Goal: Information Seeking & Learning: Learn about a topic

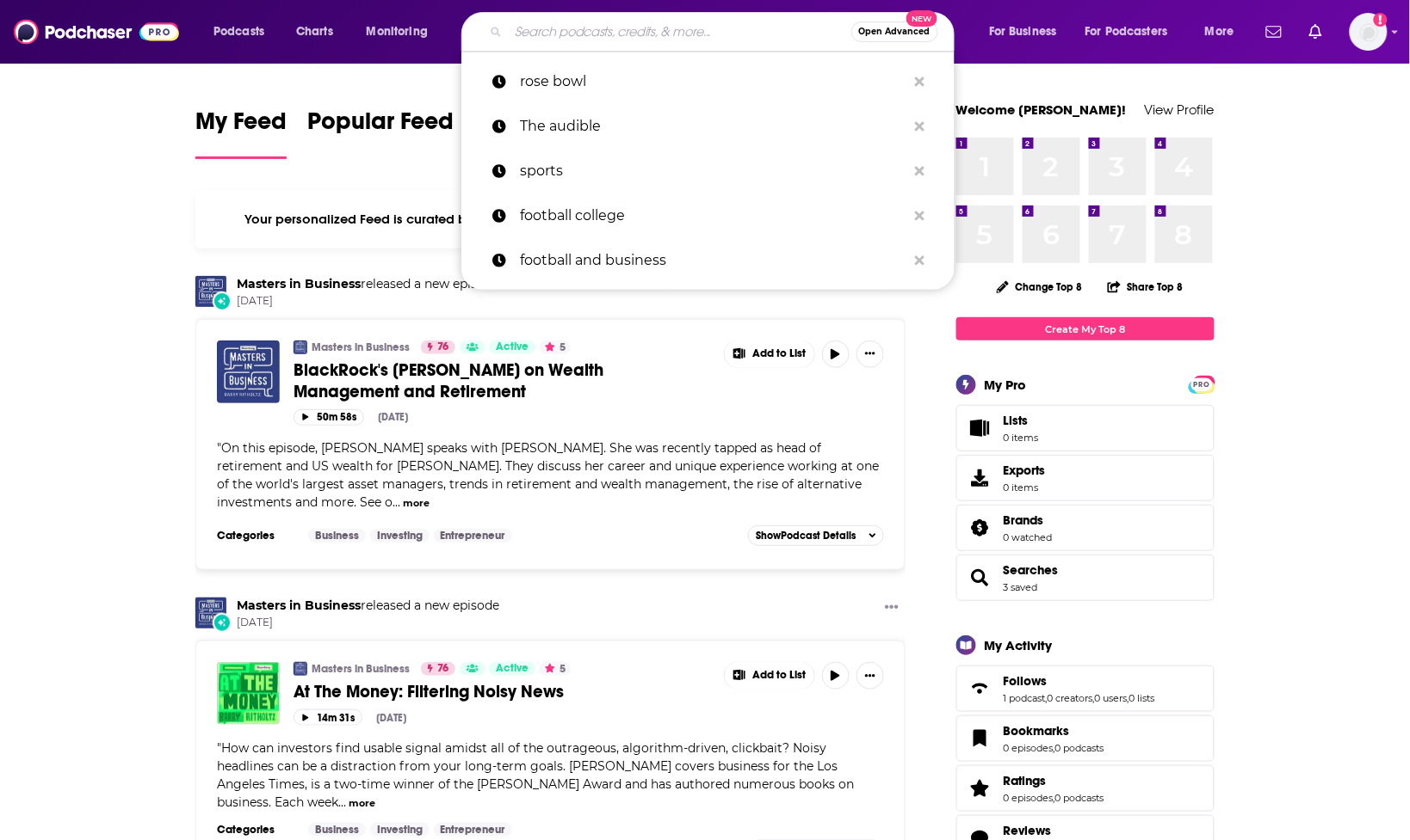
click at [567, 35] on input "Search podcasts, credits, & more..." at bounding box center [680, 32] width 343 height 28
click at [560, 33] on input "Search podcasts, credits, & more..." at bounding box center [680, 32] width 343 height 28
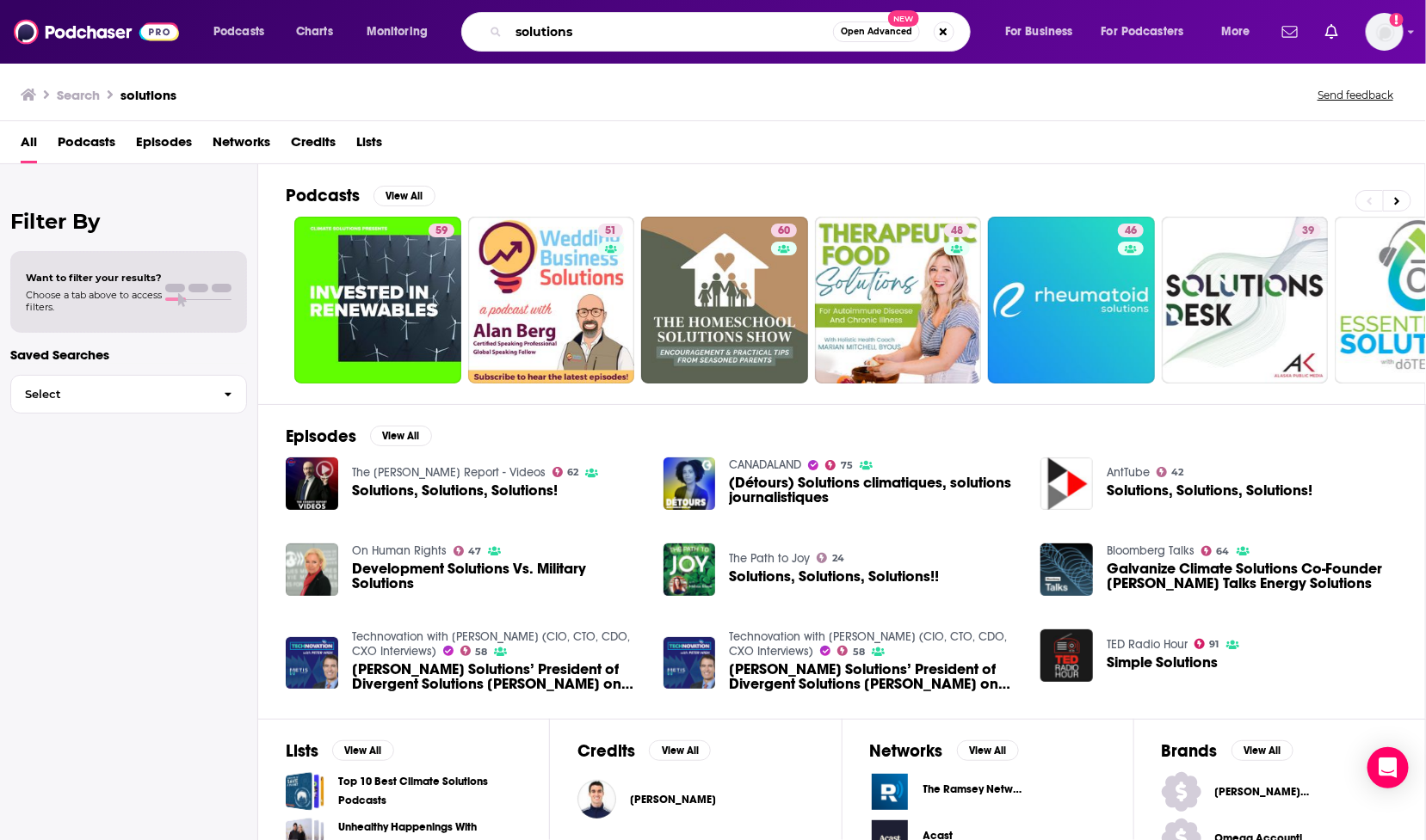
click at [590, 22] on input "solutions" at bounding box center [671, 32] width 325 height 28
type input "solutions [PERSON_NAME]"
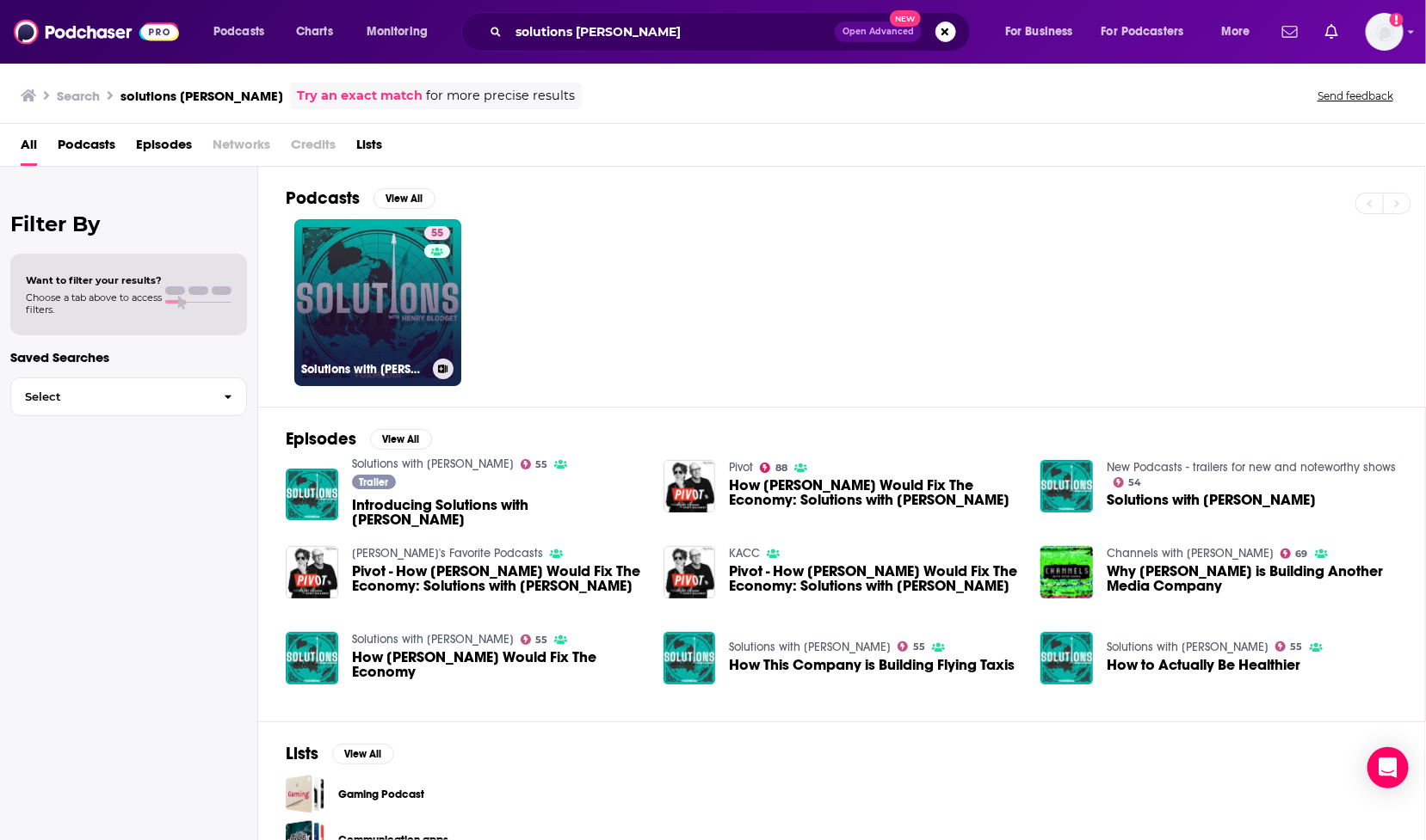
click at [381, 286] on link "55 Solutions with [PERSON_NAME]" at bounding box center [378, 303] width 167 height 167
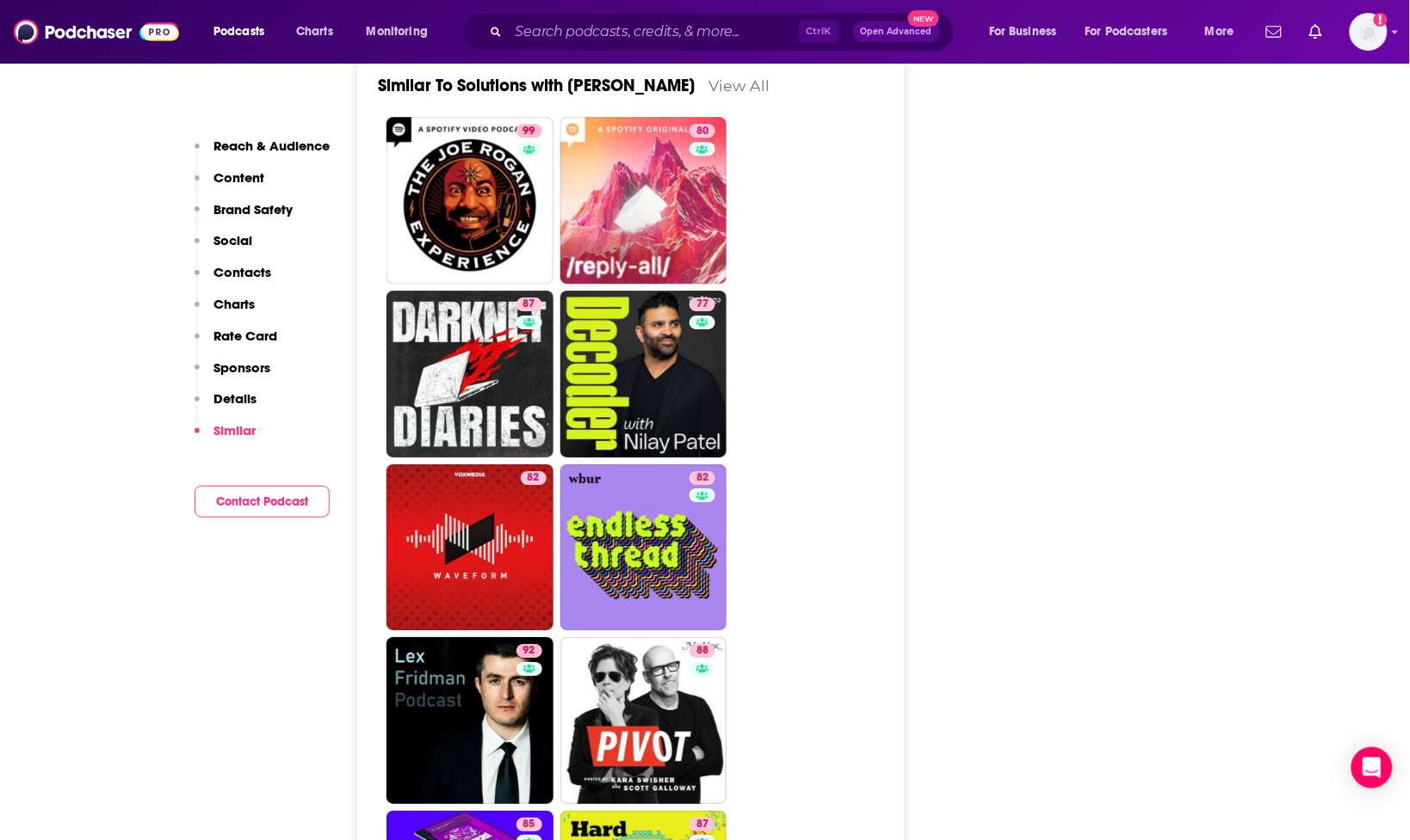
scroll to position [3118, 0]
